Goal: Task Accomplishment & Management: Use online tool/utility

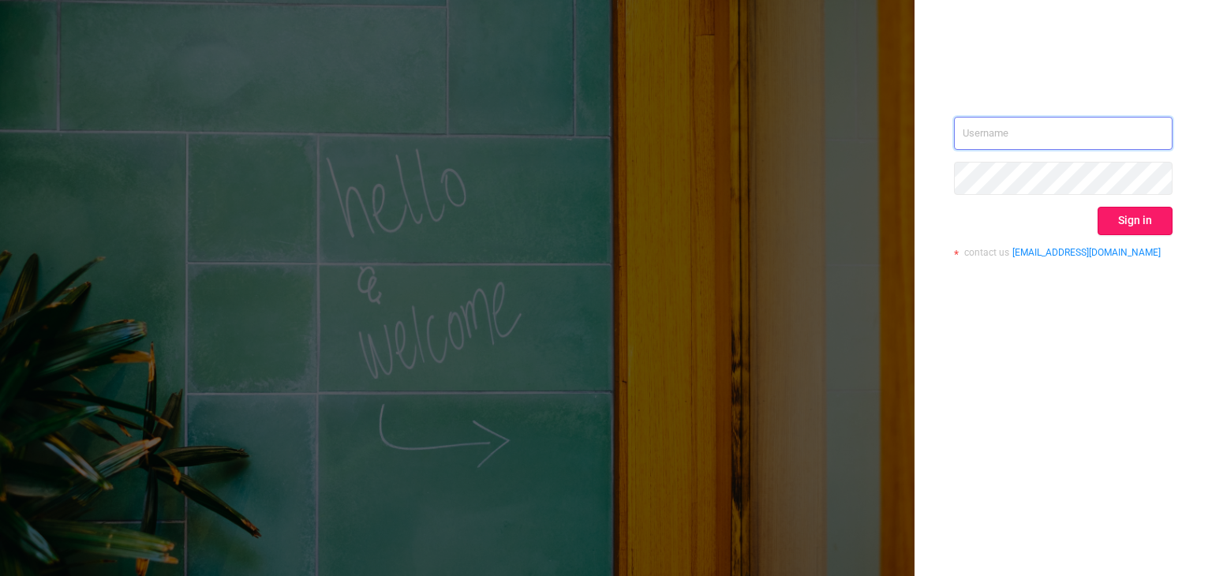
type input "[EMAIL_ADDRESS][DOMAIN_NAME]"
click at [1135, 210] on button "Sign in" at bounding box center [1135, 221] width 75 height 28
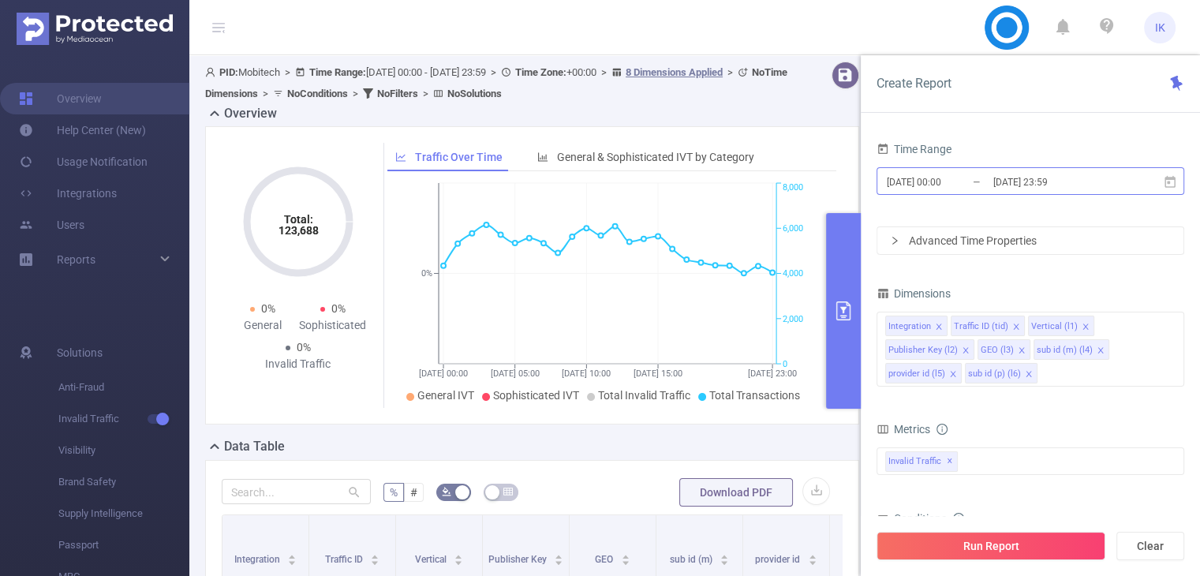
click at [915, 181] on input "[DATE] 00:00" at bounding box center [949, 181] width 128 height 21
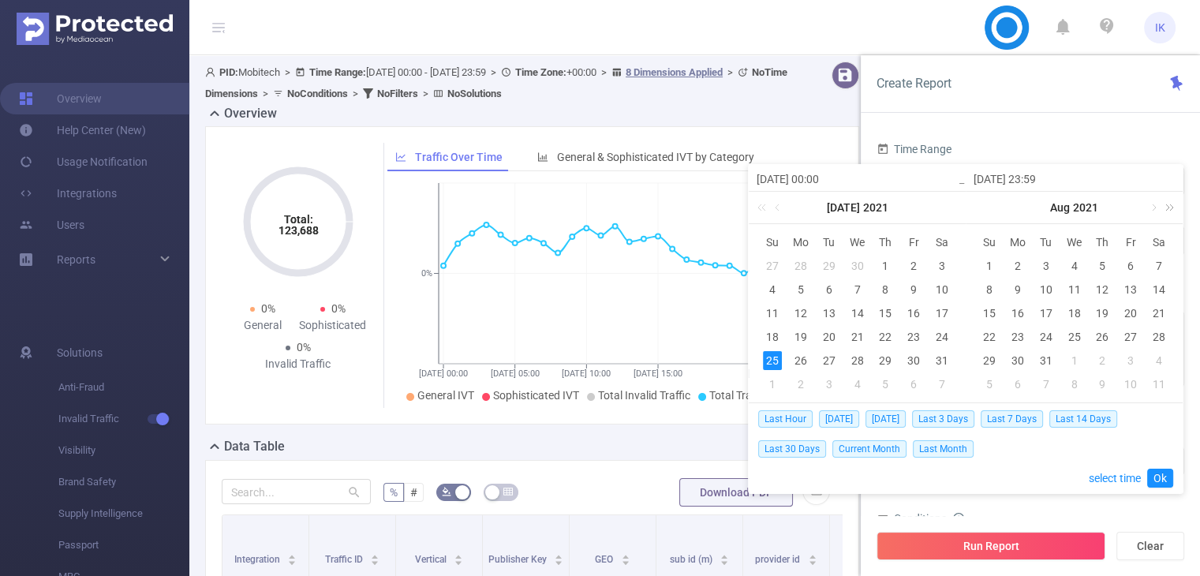
click at [1171, 206] on link at bounding box center [1167, 208] width 21 height 32
click at [1153, 210] on link at bounding box center [1153, 208] width 14 height 32
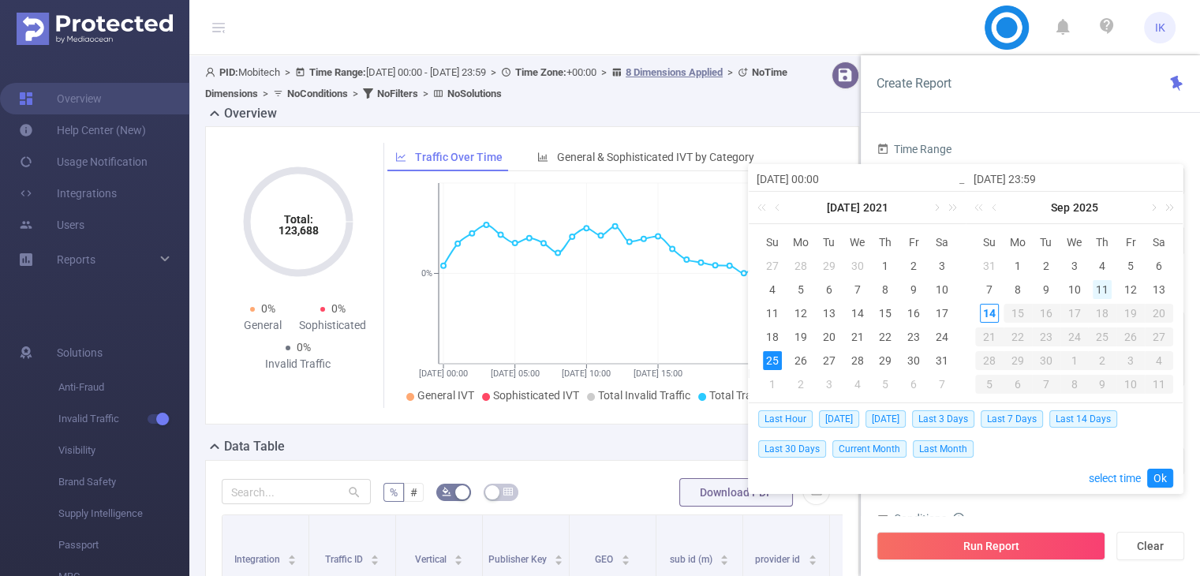
click at [1105, 285] on div "11" at bounding box center [1102, 289] width 19 height 19
click at [987, 313] on div "14" at bounding box center [989, 313] width 19 height 19
type input "[DATE] 00:00"
type input "[DATE] 23:59"
type input "[DATE] 00:00"
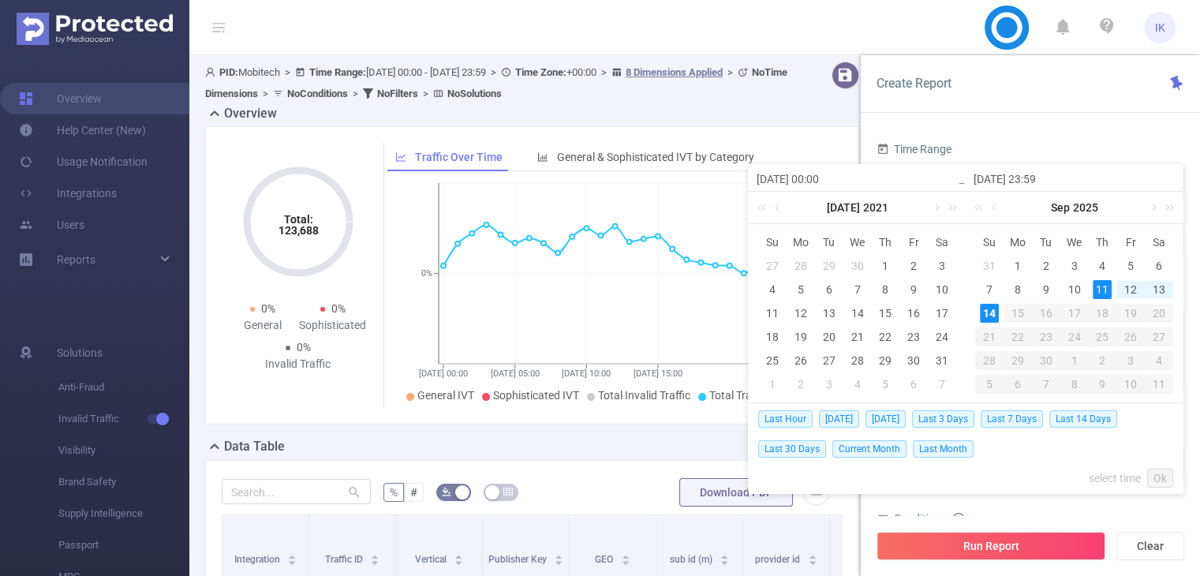
type input "[DATE] 23:59"
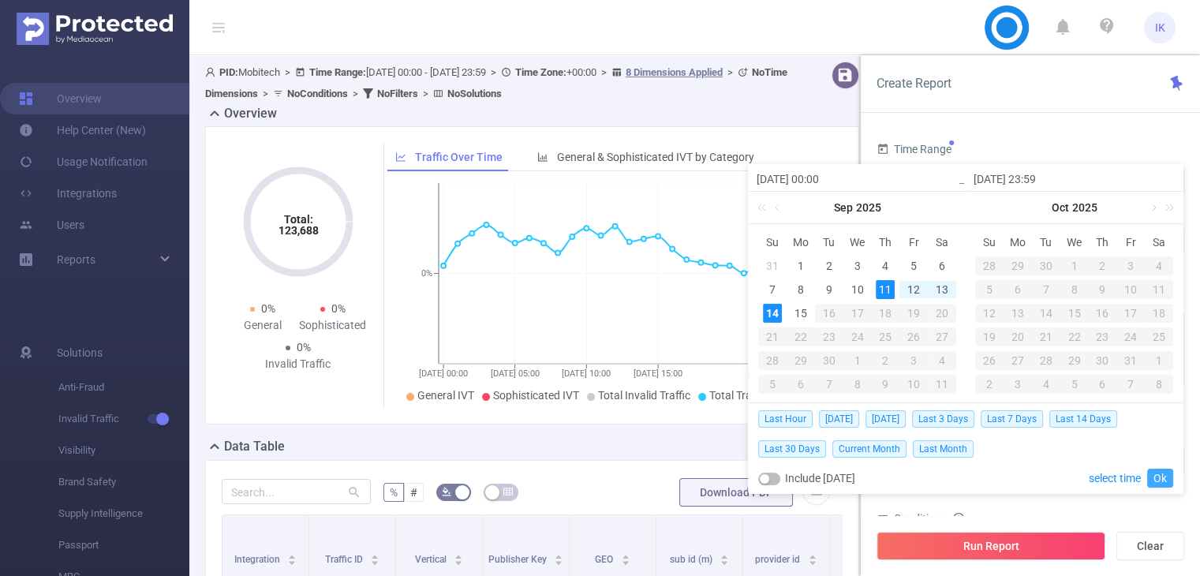
click at [1164, 471] on link "Ok" at bounding box center [1160, 478] width 26 height 19
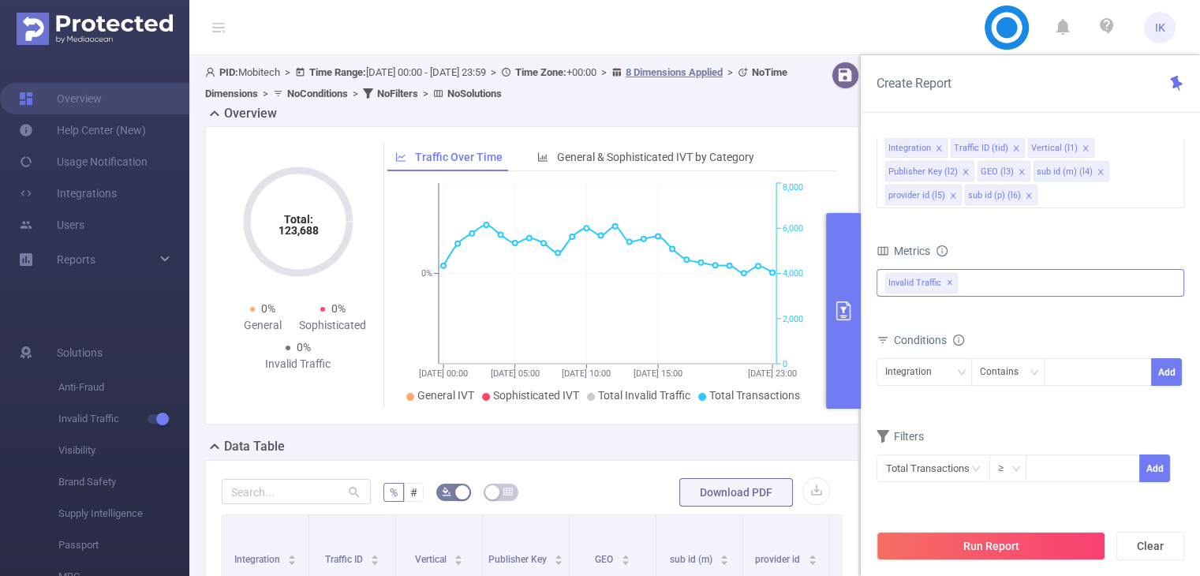
click at [1014, 274] on div "Invalid Traffic ✕" at bounding box center [1031, 283] width 308 height 28
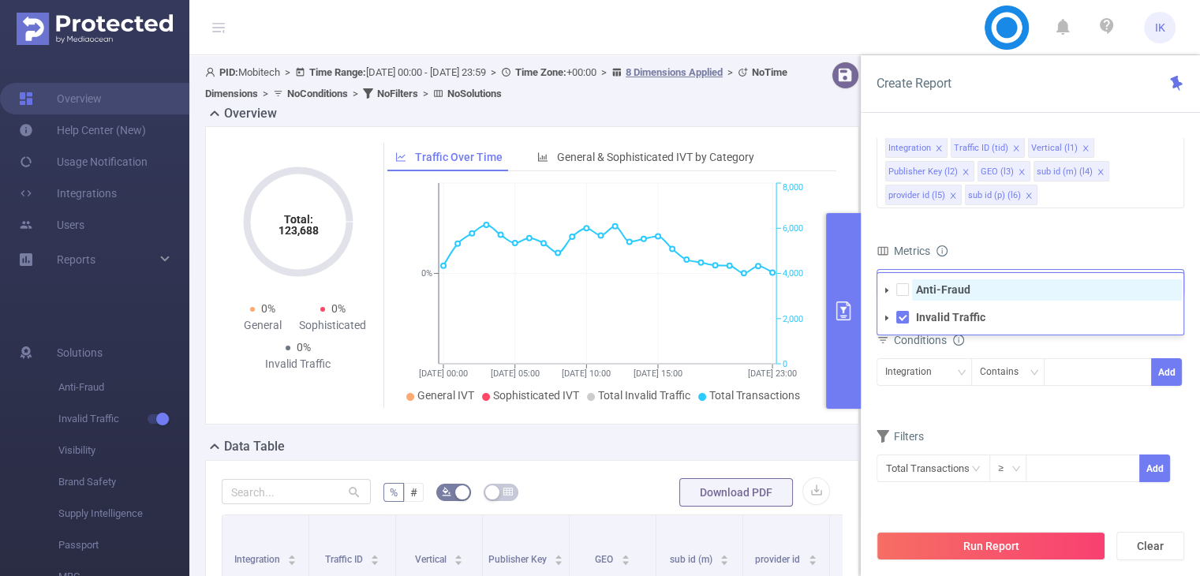
click at [1005, 287] on span "Anti-Fraud" at bounding box center [1047, 289] width 270 height 21
click at [1057, 222] on form "Dimensions Integration Traffic ID (tid) Vertical (l1) Publisher Key (l2) GEO (l…" at bounding box center [1031, 303] width 308 height 398
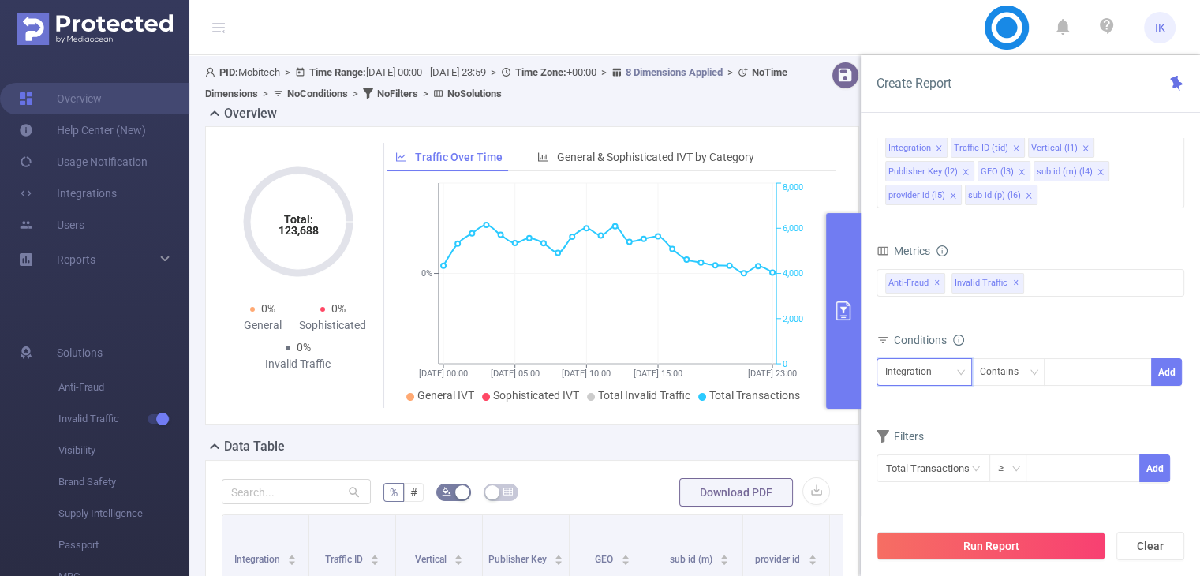
click at [935, 369] on div "Integration" at bounding box center [914, 372] width 58 height 26
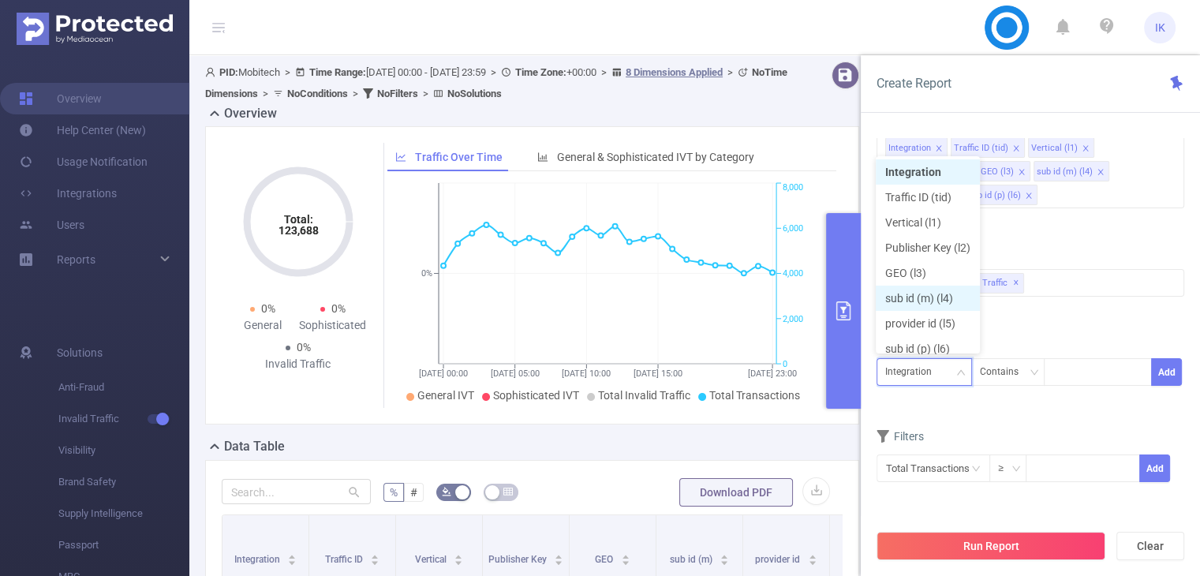
scroll to position [8, 0]
click at [914, 241] on li "Publisher Key (l2)" at bounding box center [928, 239] width 104 height 25
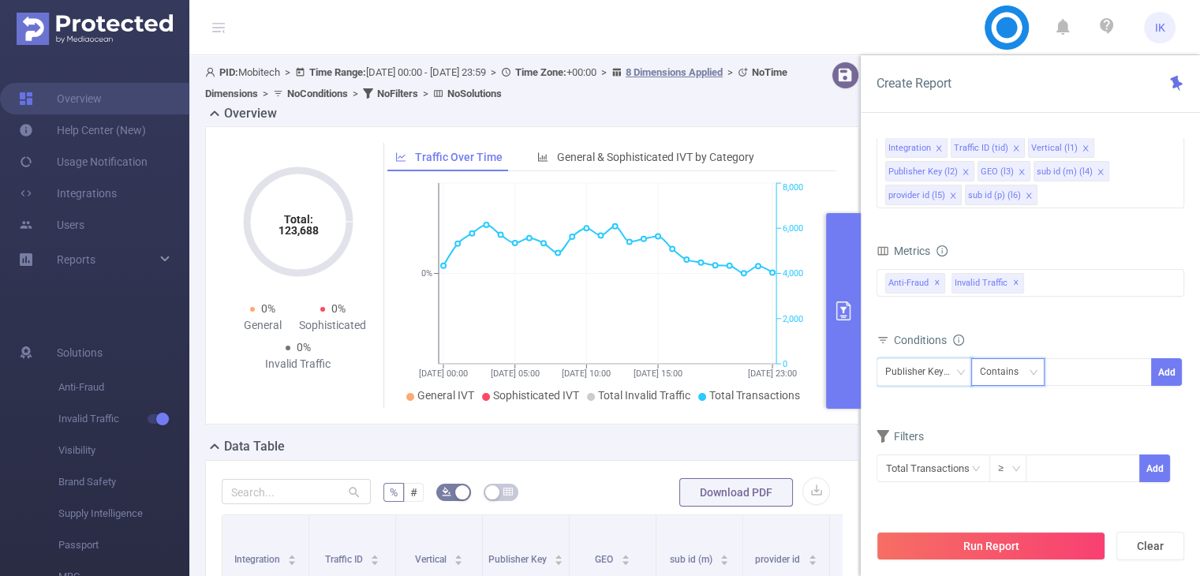
click at [1010, 375] on div "Contains" at bounding box center [1005, 372] width 50 height 26
click at [1022, 418] on li "Is" at bounding box center [1023, 428] width 105 height 25
click at [1053, 380] on input at bounding box center [1056, 372] width 7 height 21
paste input "LNV2201MG"
type input "LNV2201MG"
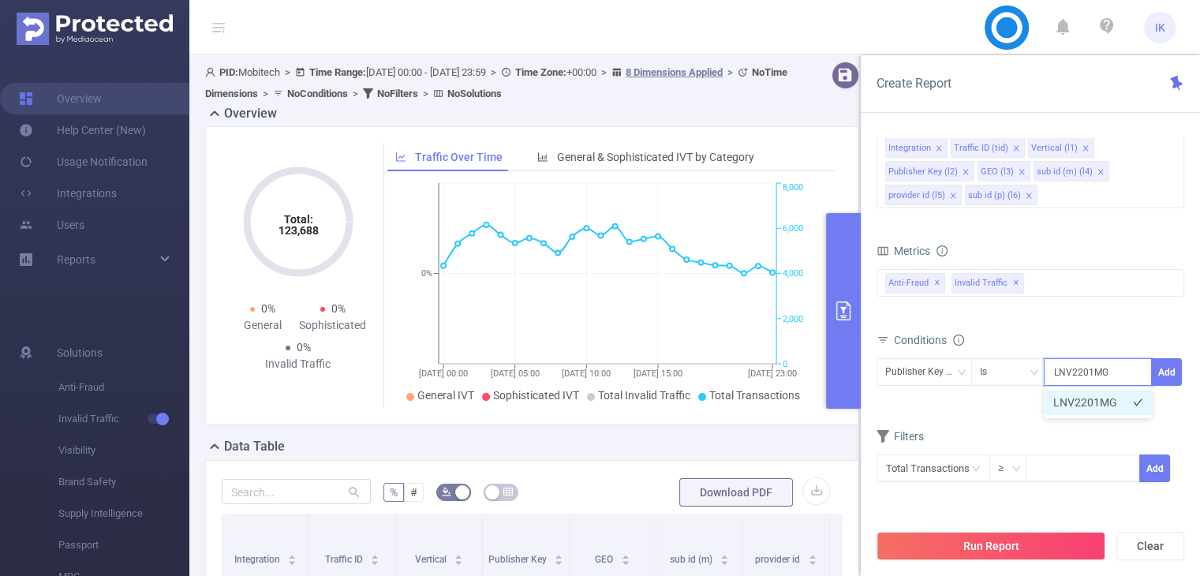
click at [1075, 408] on li "LNV2201MG" at bounding box center [1098, 402] width 108 height 25
click at [1165, 372] on button "Add" at bounding box center [1166, 372] width 31 height 28
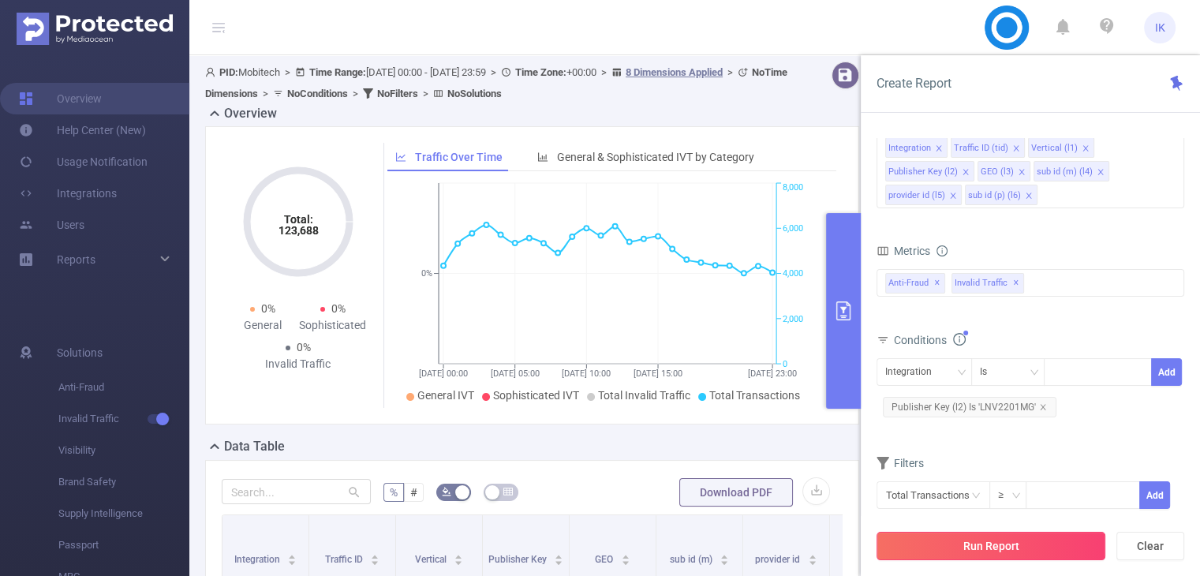
click at [1036, 540] on button "Run Report" at bounding box center [991, 546] width 229 height 28
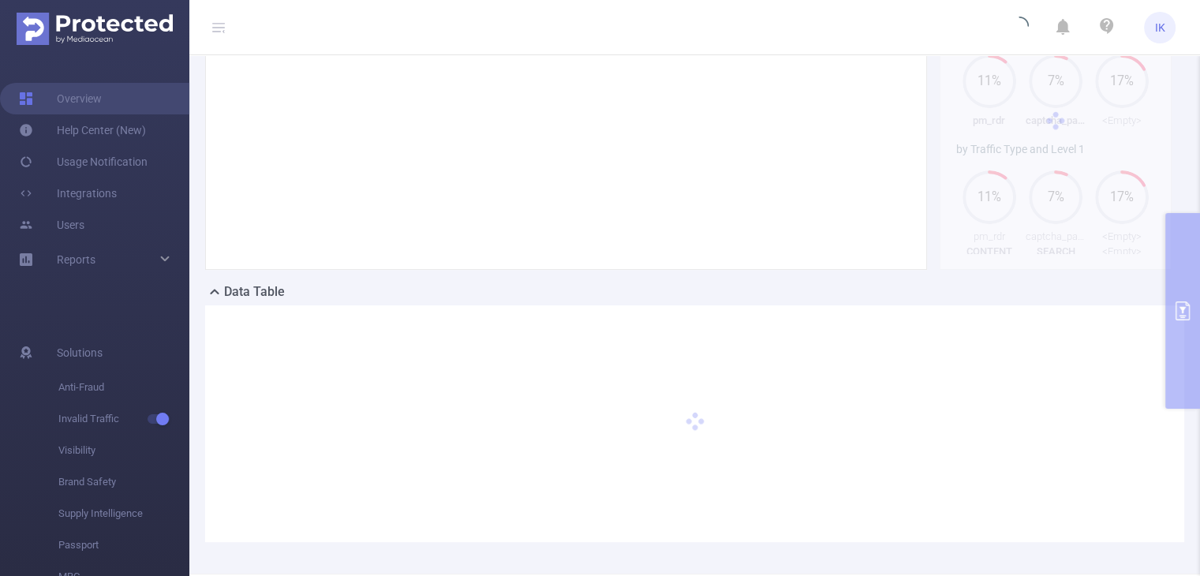
scroll to position [218, 0]
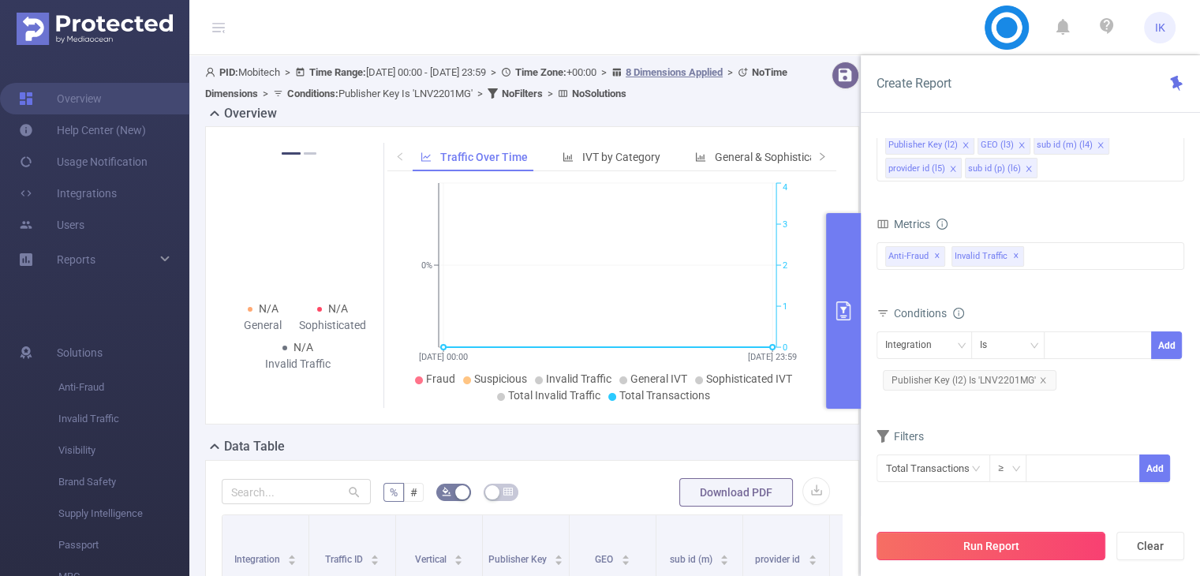
click at [1038, 548] on button "Run Report" at bounding box center [991, 546] width 229 height 28
